Goal: Information Seeking & Learning: Learn about a topic

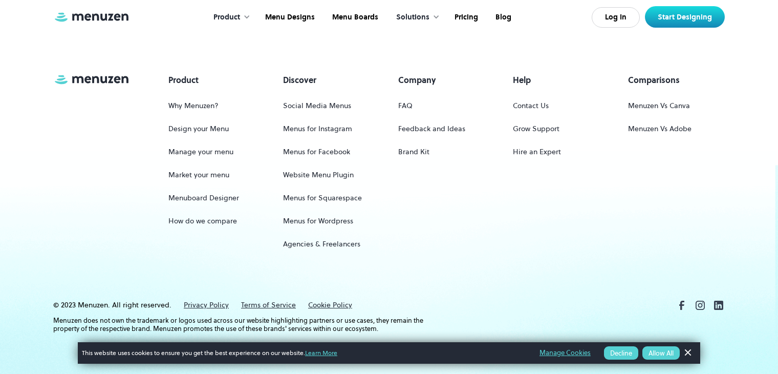
scroll to position [4841, 0]
click at [469, 16] on link "Pricing" at bounding box center [465, 18] width 41 height 32
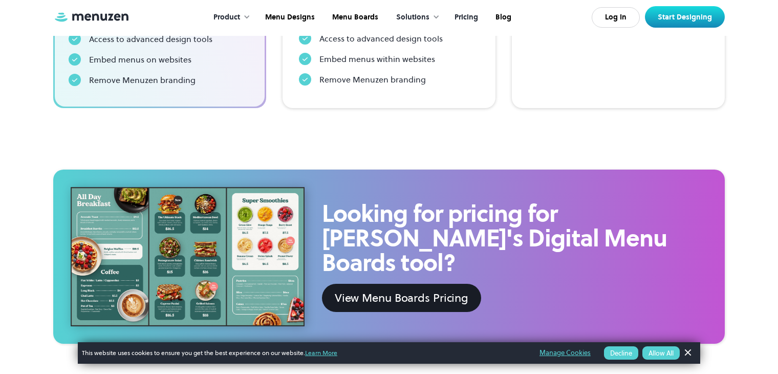
scroll to position [307, 0]
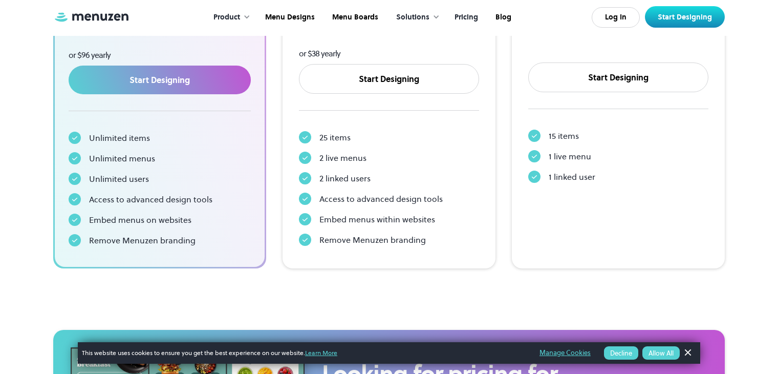
click at [229, 21] on div "Product" at bounding box center [226, 17] width 27 height 11
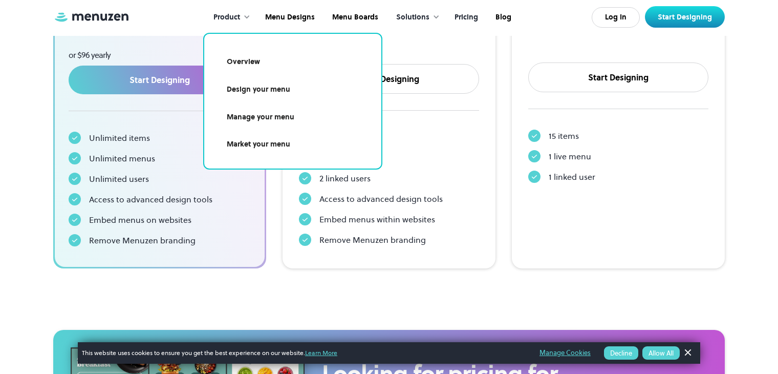
click at [274, 124] on link "Manage your menu" at bounding box center [293, 117] width 153 height 24
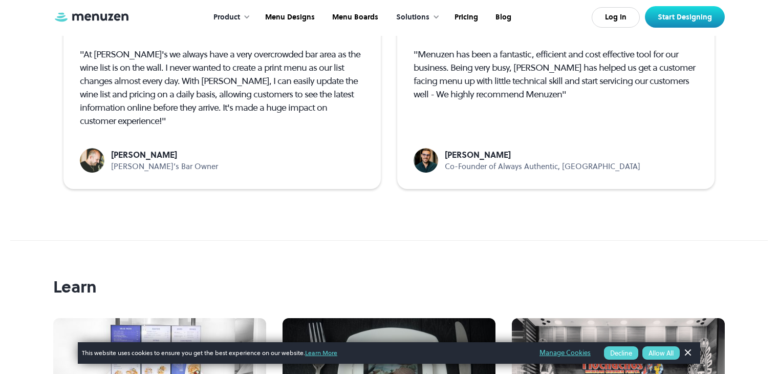
scroll to position [2662, 0]
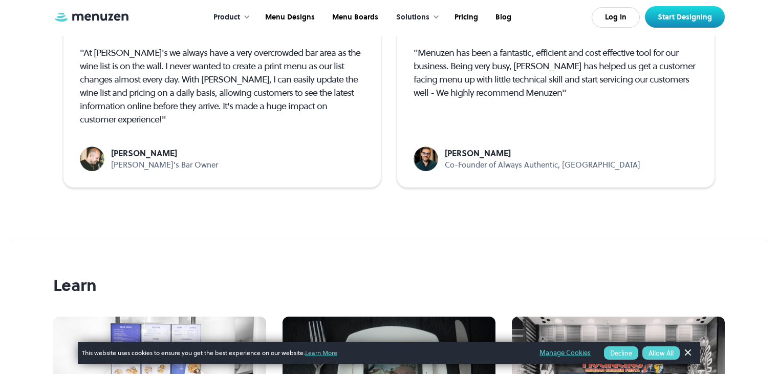
click at [249, 18] on div at bounding box center [246, 16] width 7 height 7
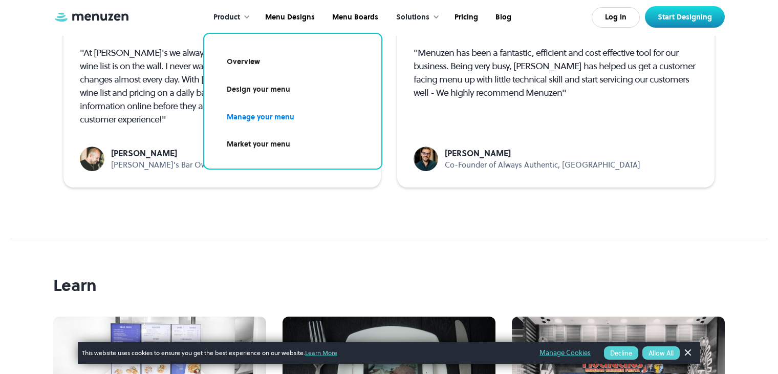
click at [270, 146] on link "Market your menu" at bounding box center [293, 145] width 153 height 24
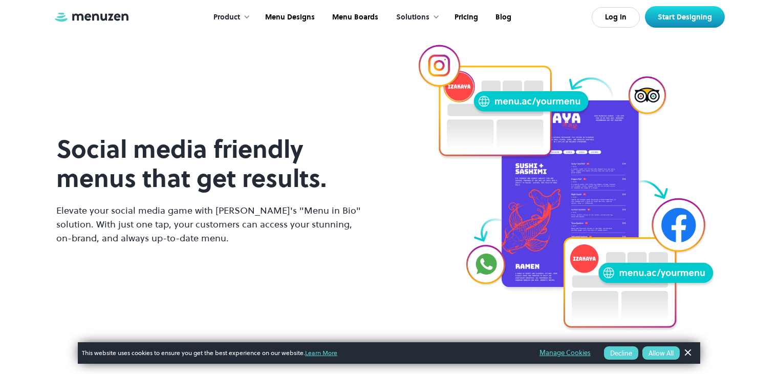
scroll to position [768, 0]
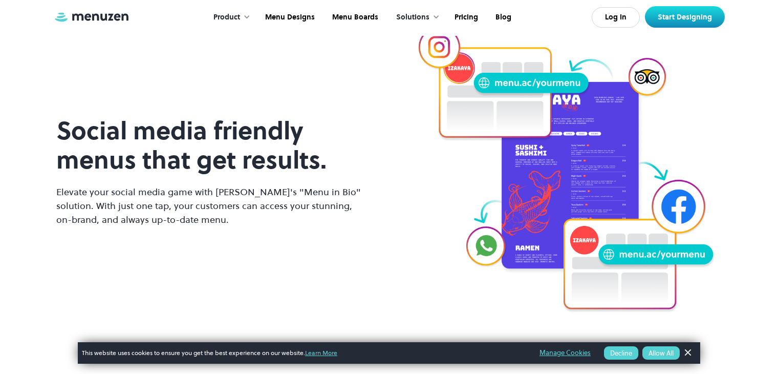
click at [233, 14] on div "Product" at bounding box center [226, 17] width 27 height 11
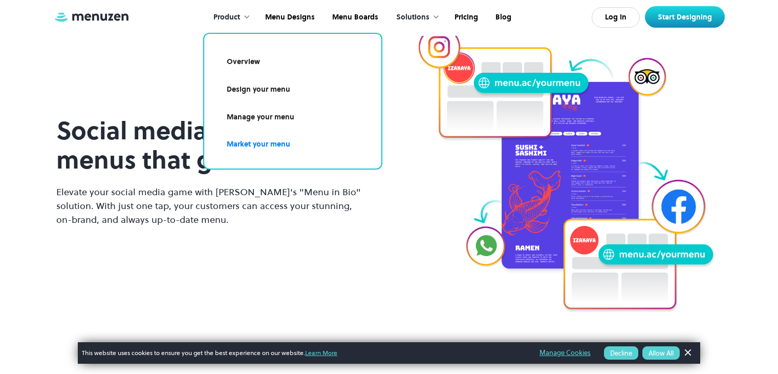
click at [257, 90] on link "Design your menu" at bounding box center [293, 90] width 153 height 24
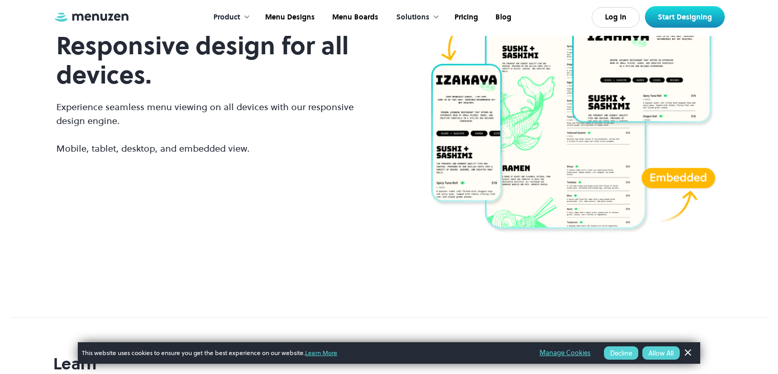
scroll to position [1668, 0]
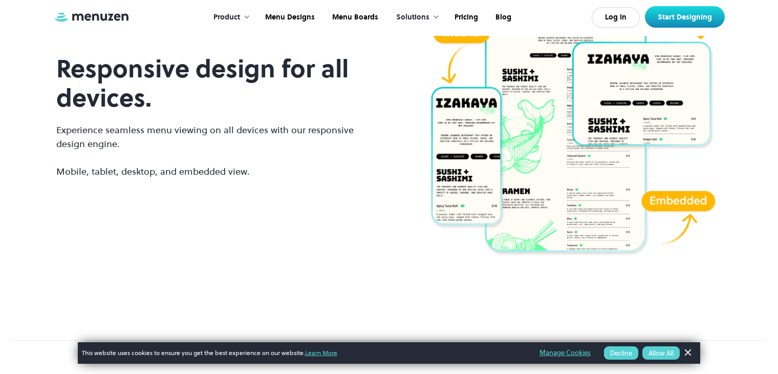
click at [247, 19] on div at bounding box center [246, 16] width 7 height 7
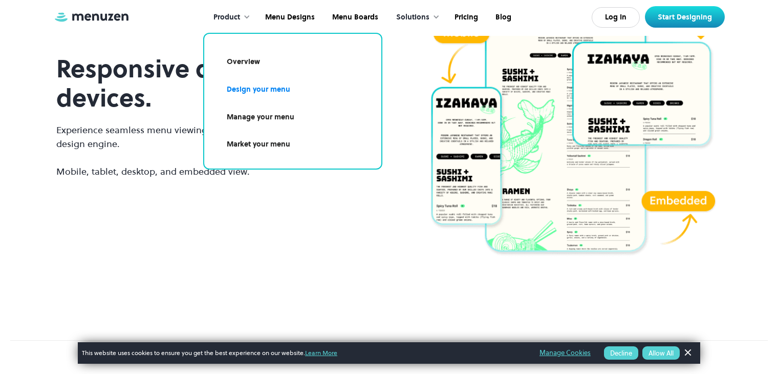
click at [253, 141] on link "Market your menu" at bounding box center [293, 145] width 153 height 24
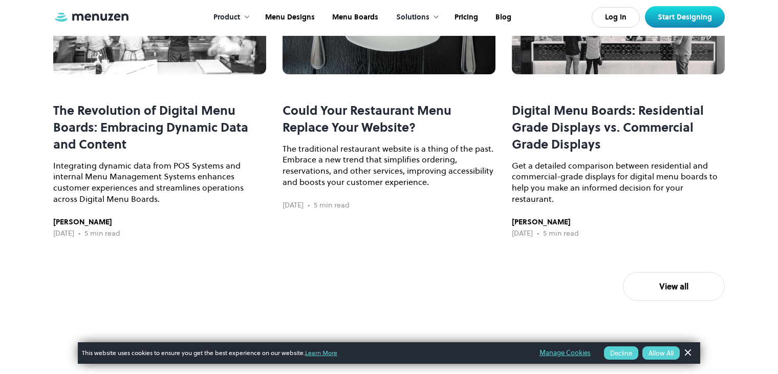
scroll to position [2508, 0]
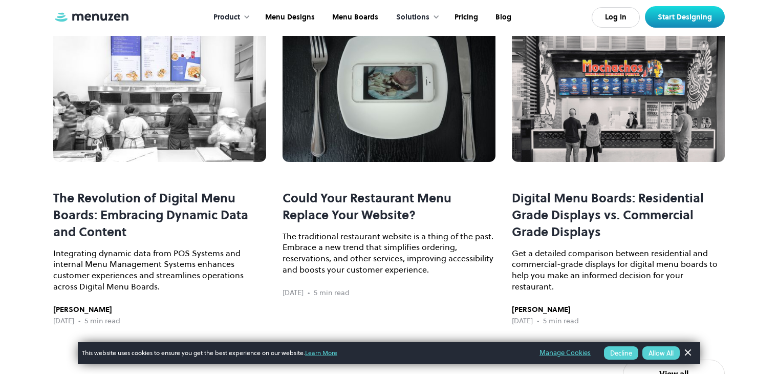
click at [243, 14] on div "Product" at bounding box center [229, 18] width 52 height 32
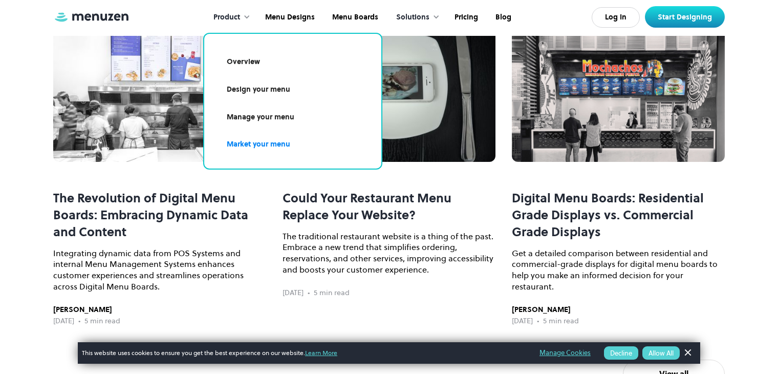
click at [253, 64] on link "Overview" at bounding box center [293, 62] width 153 height 24
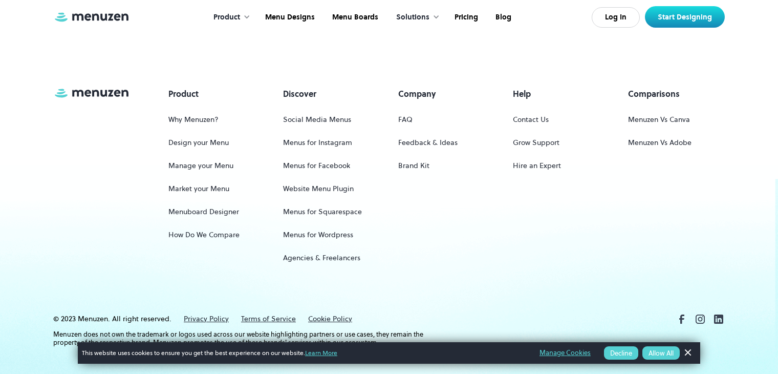
scroll to position [873, 0]
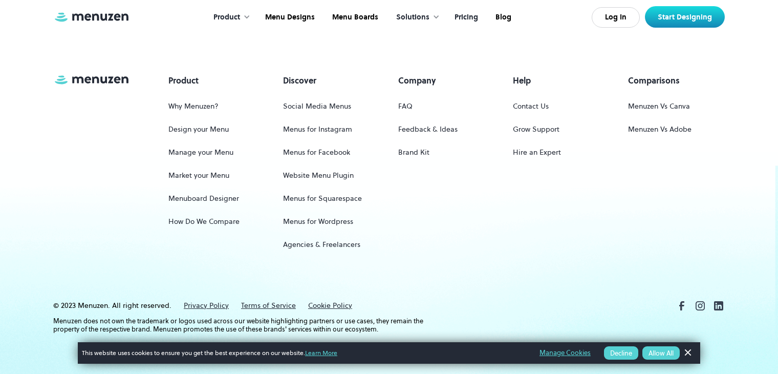
click at [460, 16] on link "Pricing" at bounding box center [465, 18] width 41 height 32
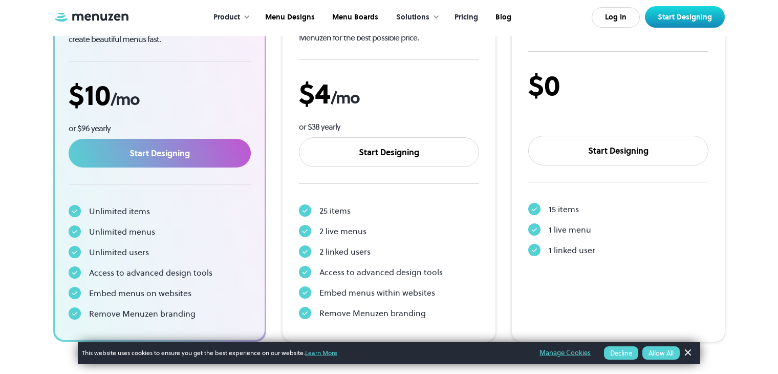
scroll to position [256, 0]
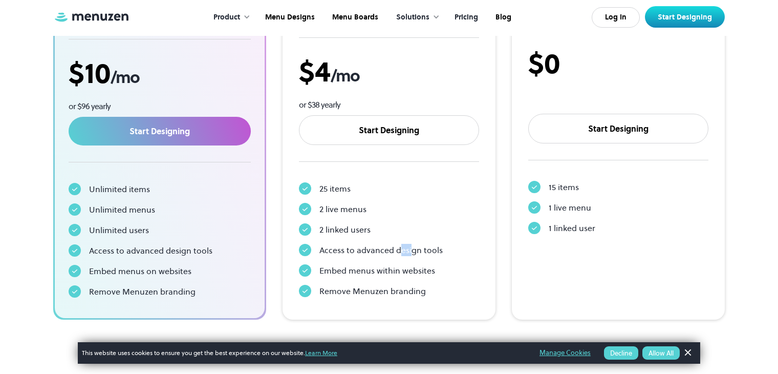
drag, startPoint x: 399, startPoint y: 251, endPoint x: 412, endPoint y: 249, distance: 12.5
click at [412, 249] on div "Access to advanced design tools" at bounding box center [380, 250] width 123 height 12
